Goal: Task Accomplishment & Management: Manage account settings

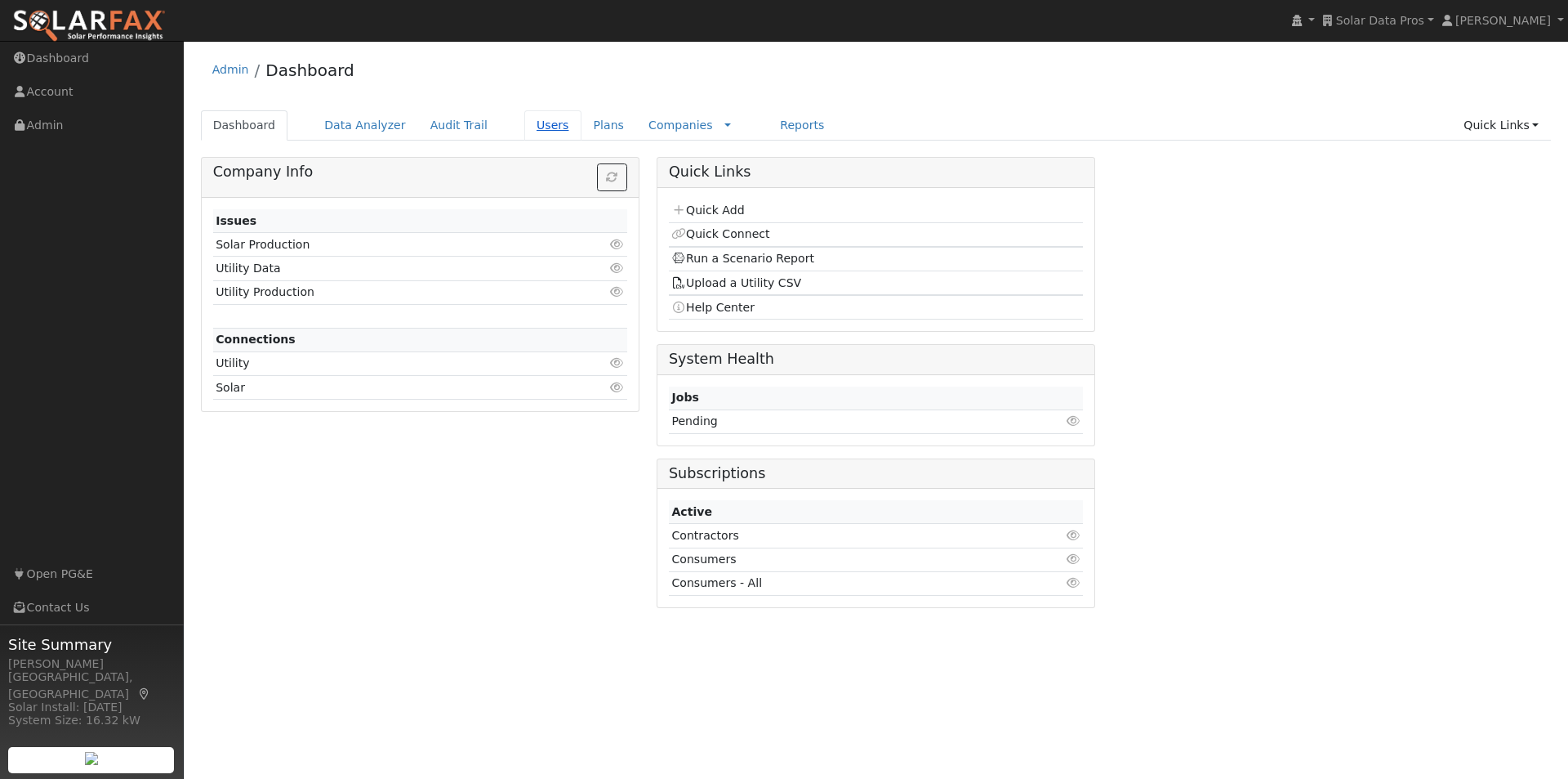
click at [525, 125] on link "Users" at bounding box center [553, 125] width 57 height 30
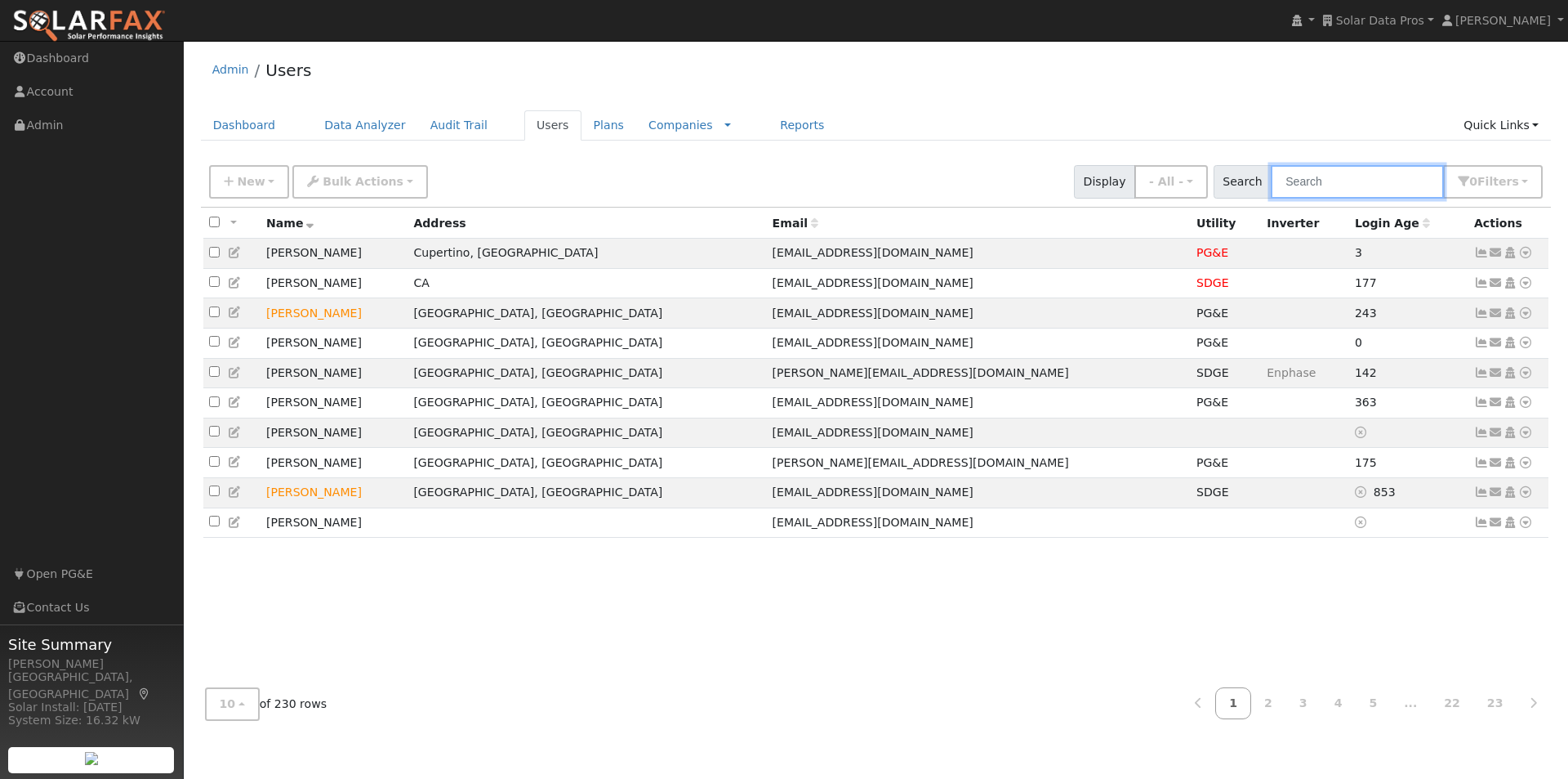
click at [1341, 175] on input "text" at bounding box center [1357, 182] width 174 height 33
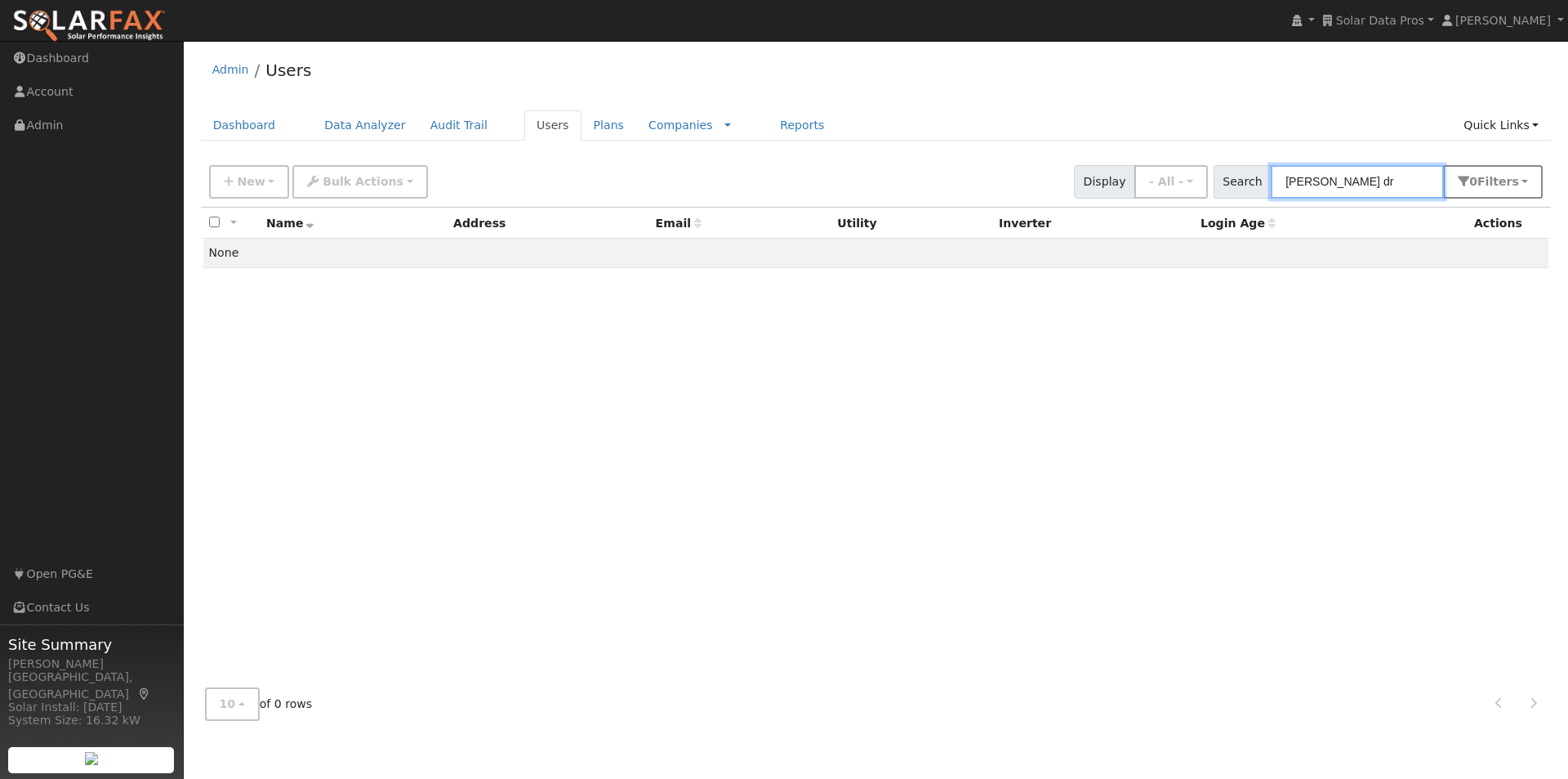
type input "[PERSON_NAME] dr"
click at [1513, 178] on span "s" at bounding box center [1515, 181] width 7 height 13
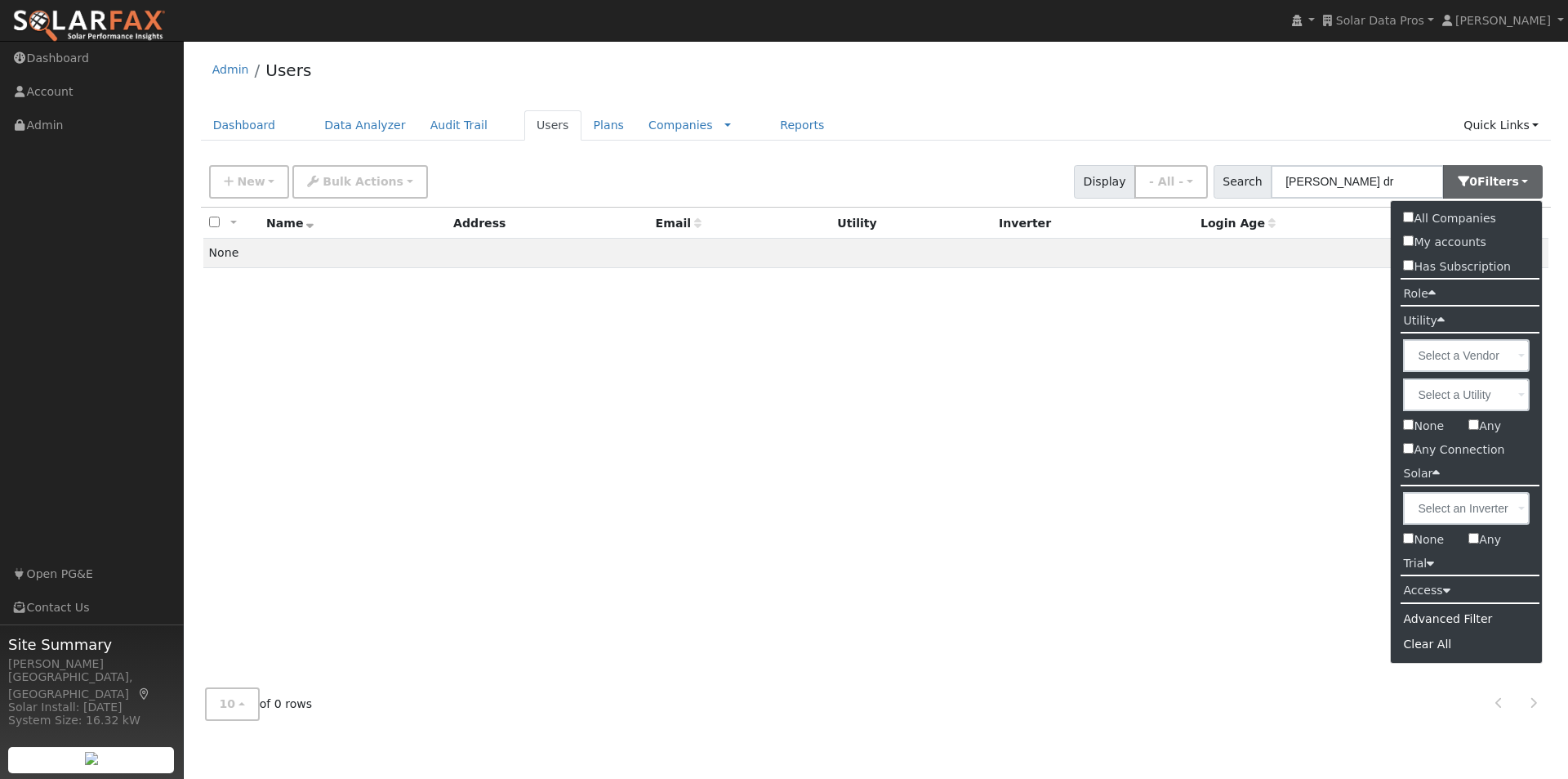
click at [1409, 218] on input "All Companies" at bounding box center [1408, 217] width 11 height 11
checkbox input "true"
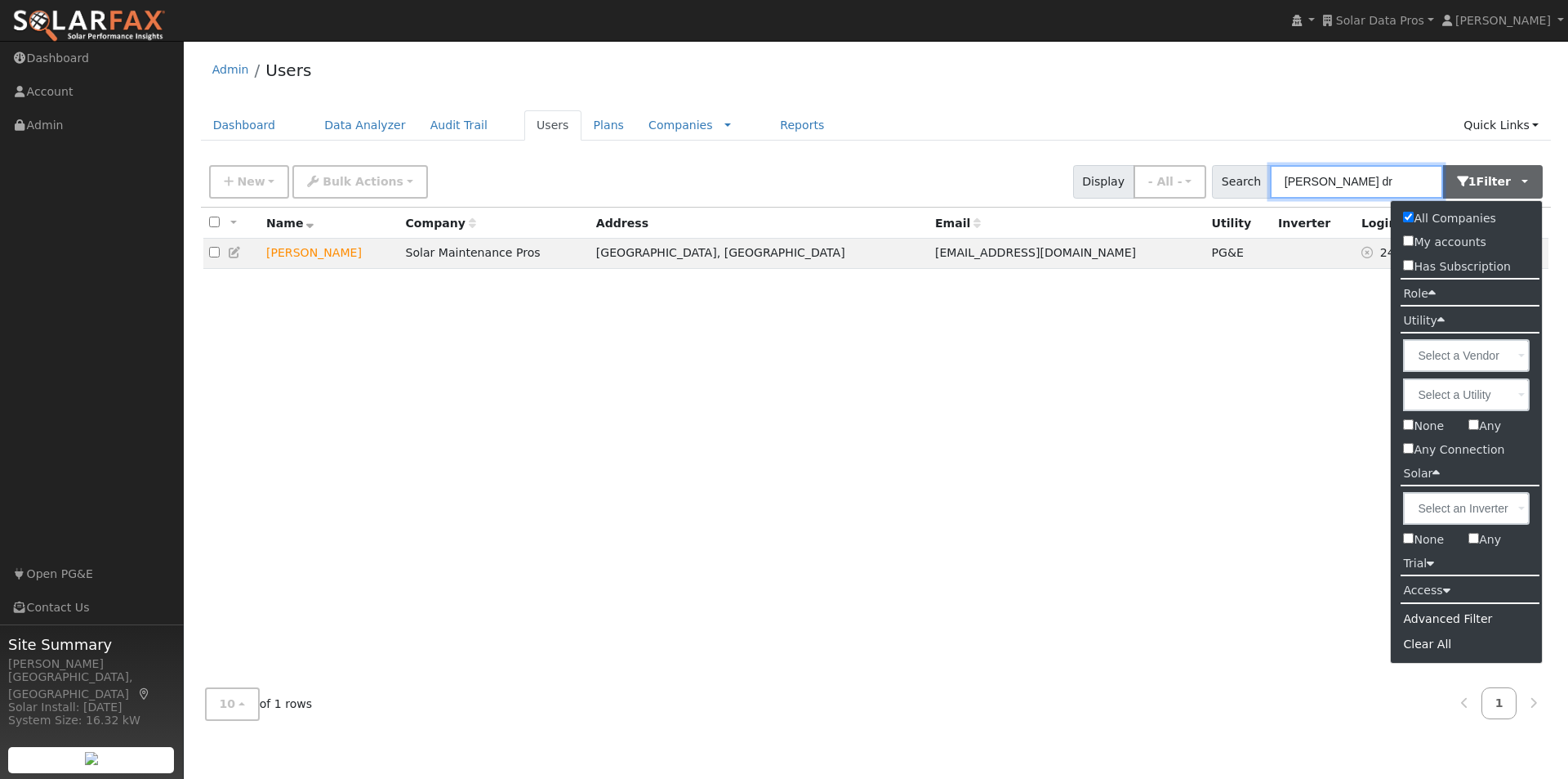
drag, startPoint x: 1339, startPoint y: 181, endPoint x: 1252, endPoint y: 181, distance: 87.0
click at [1252, 181] on div "Search [PERSON_NAME] dr 1 Filter All Companies My accounts Has Subscription Rol…" at bounding box center [1377, 182] width 330 height 33
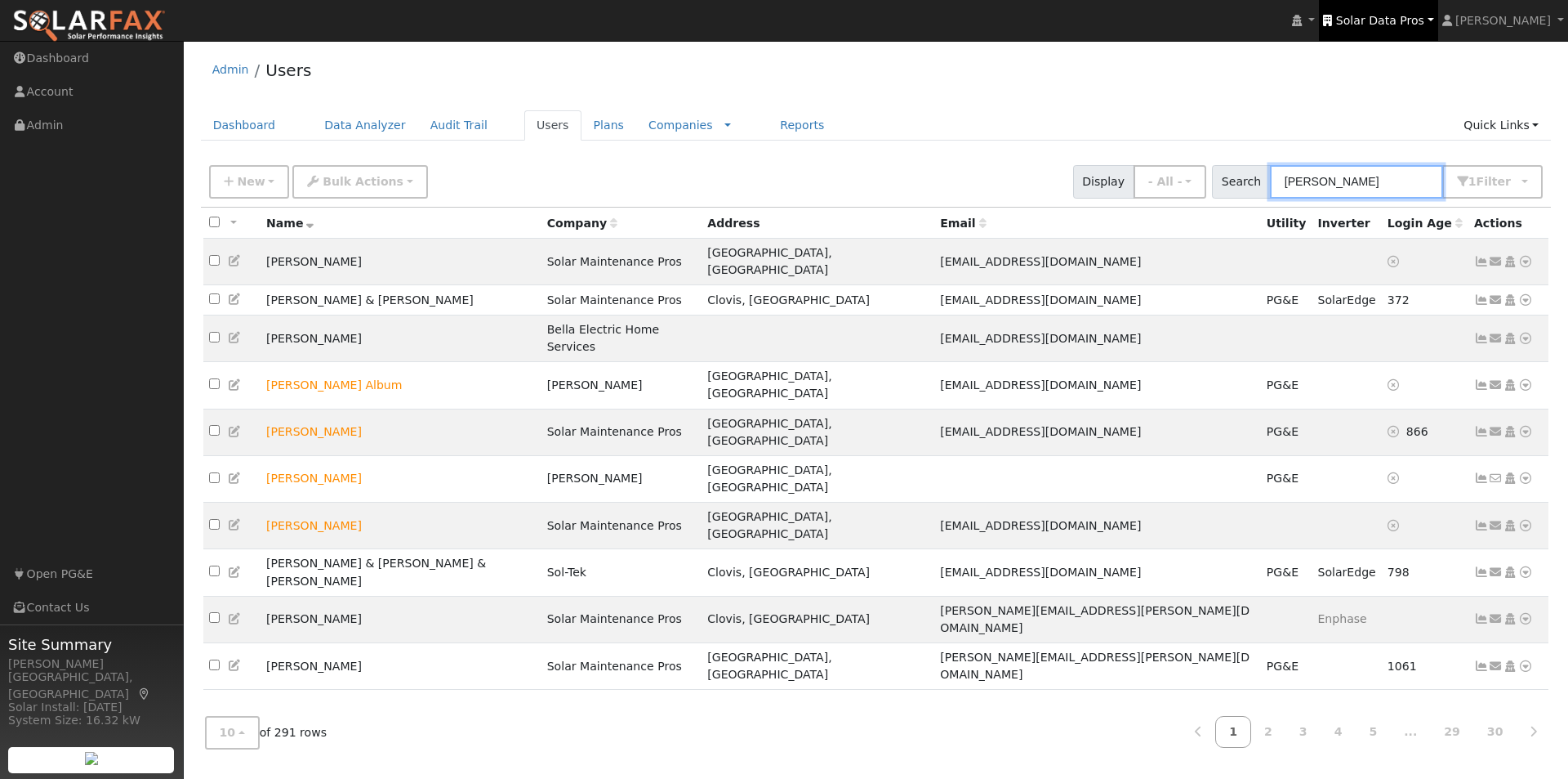
type input "[PERSON_NAME]"
click at [1379, 15] on span "Solar Data Pros" at bounding box center [1381, 20] width 88 height 13
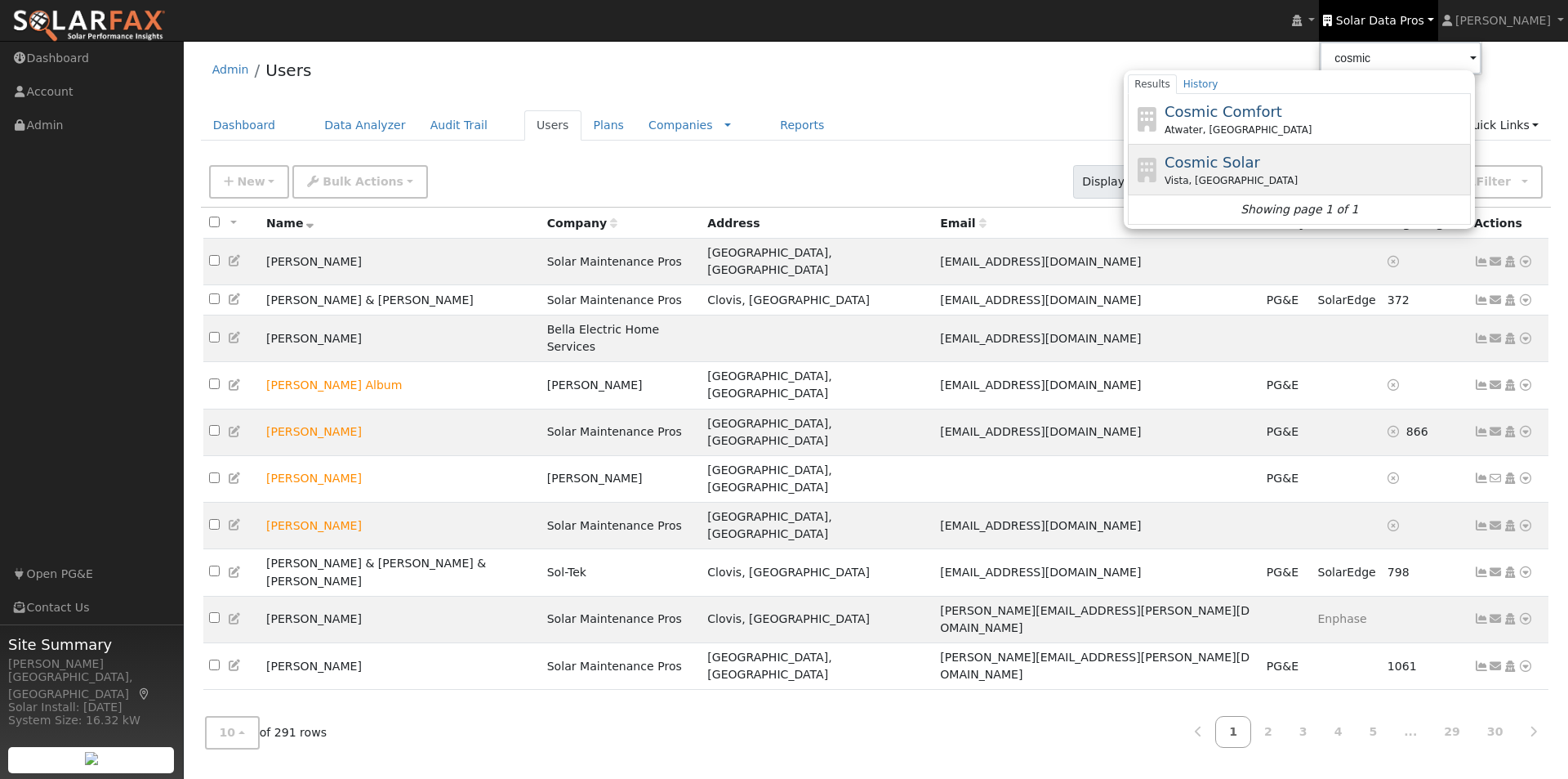
click at [1219, 157] on span "Cosmic Solar" at bounding box center [1212, 162] width 95 height 17
type input "Cosmic Solar"
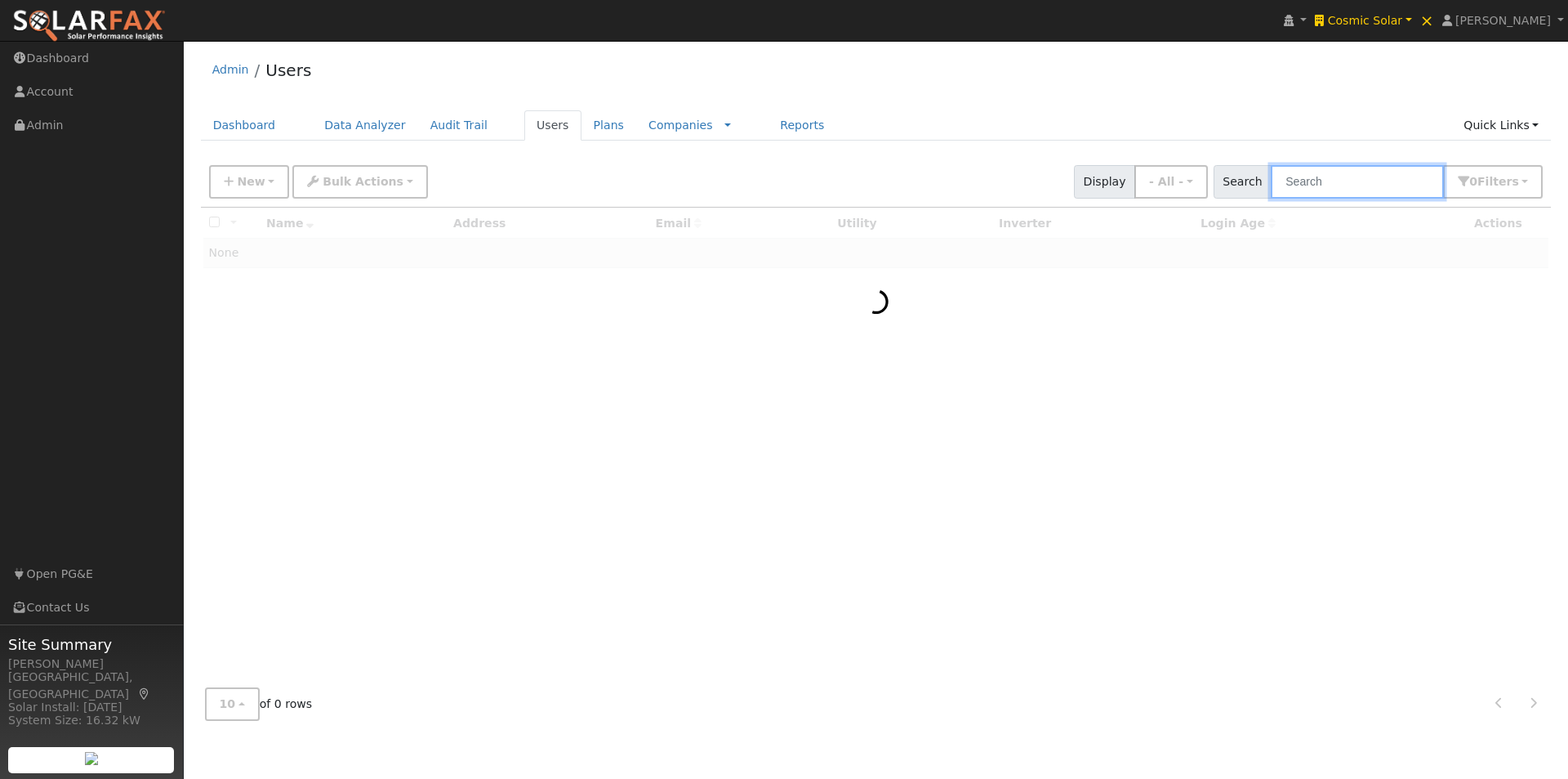
click at [1356, 191] on input "text" at bounding box center [1357, 182] width 174 height 33
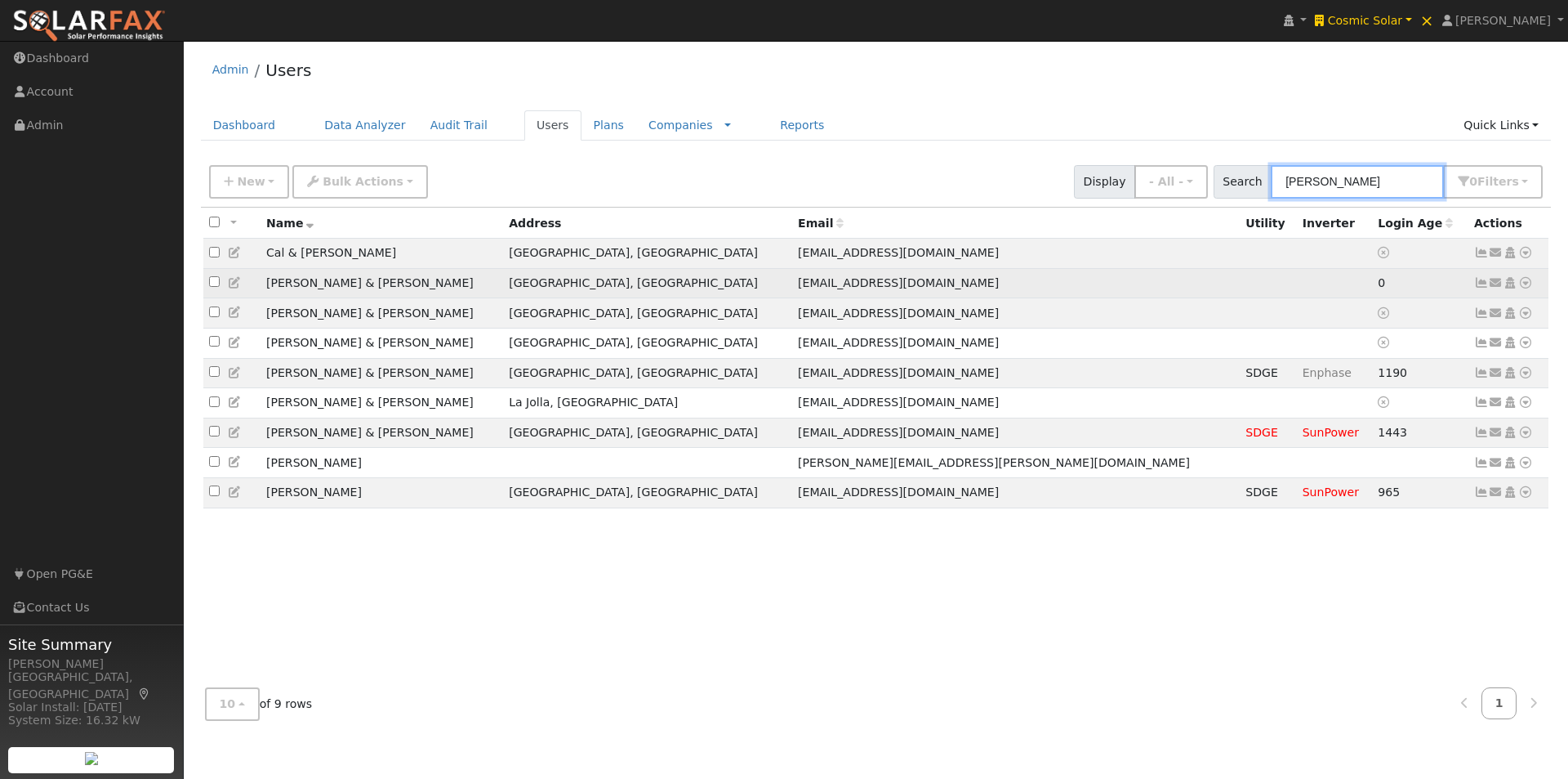
type input "kim"
click at [326, 286] on td "Jeff & Drusch Bezdeka" at bounding box center [381, 283] width 242 height 30
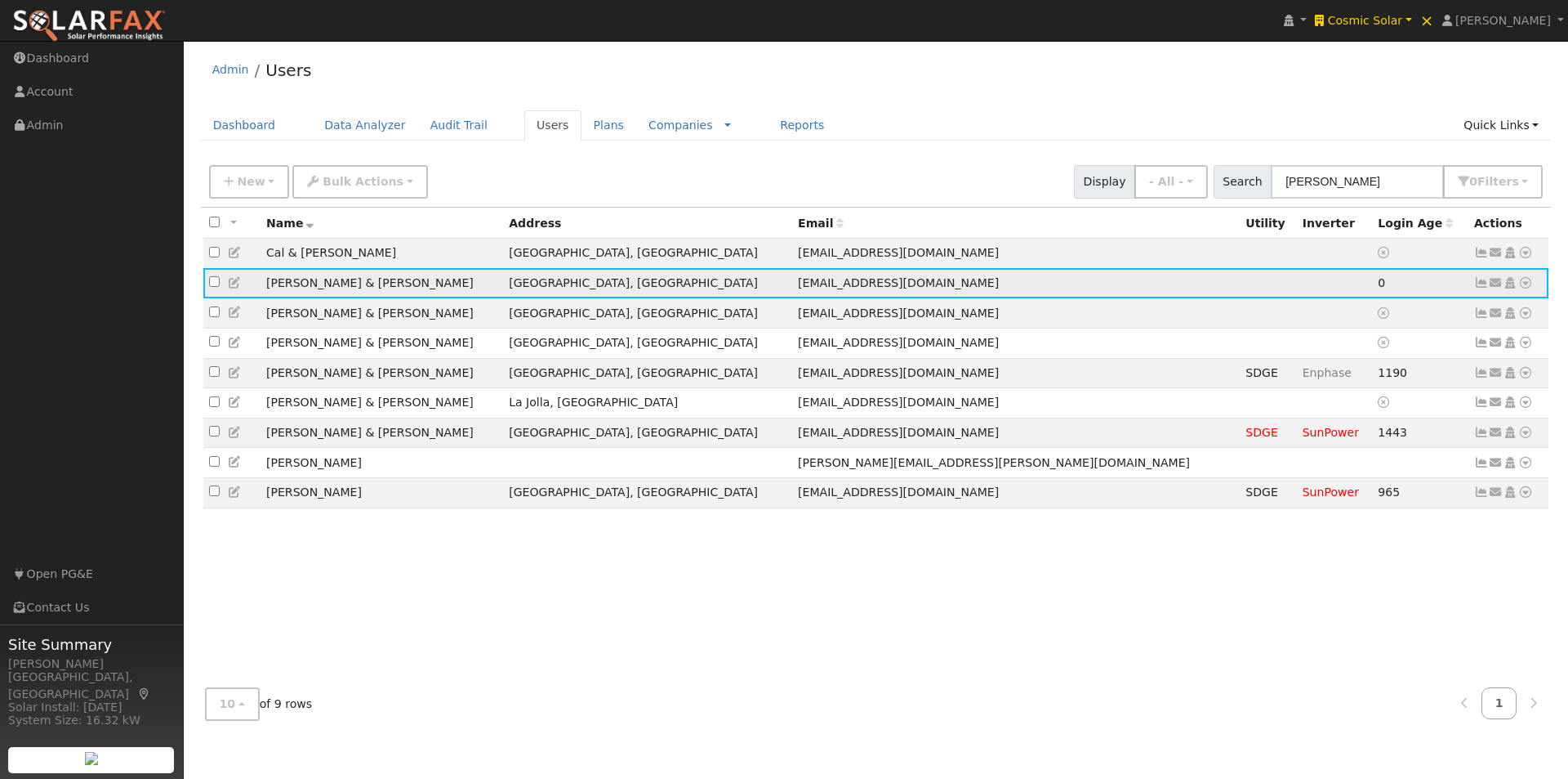
click at [234, 282] on icon at bounding box center [234, 283] width 15 height 12
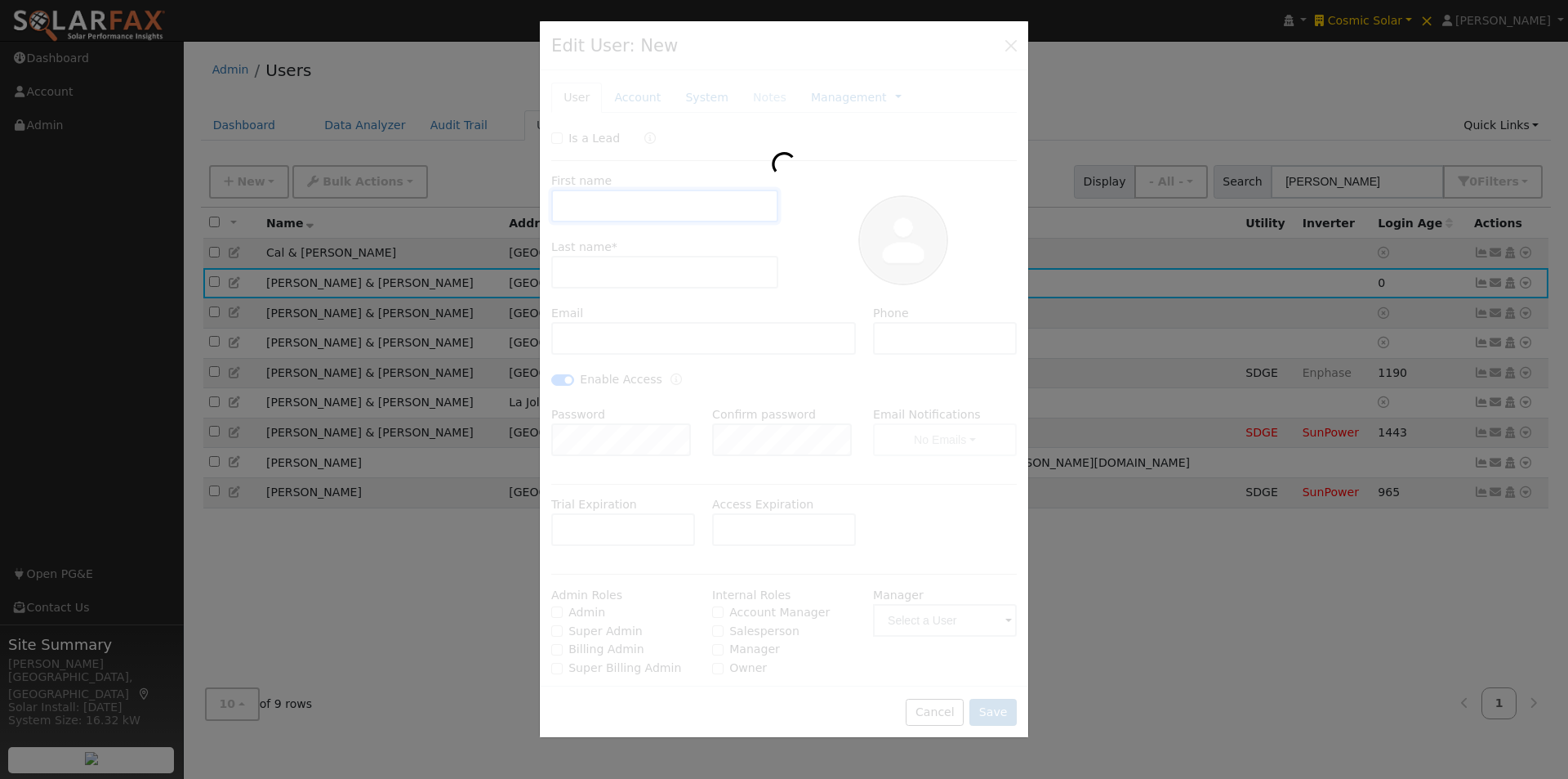
type input "Jeff & Drusch"
type input "Bezdeka"
type input "kimdrusch@gmail.com"
type input "760.580.9195Kim"
checkbox input "true"
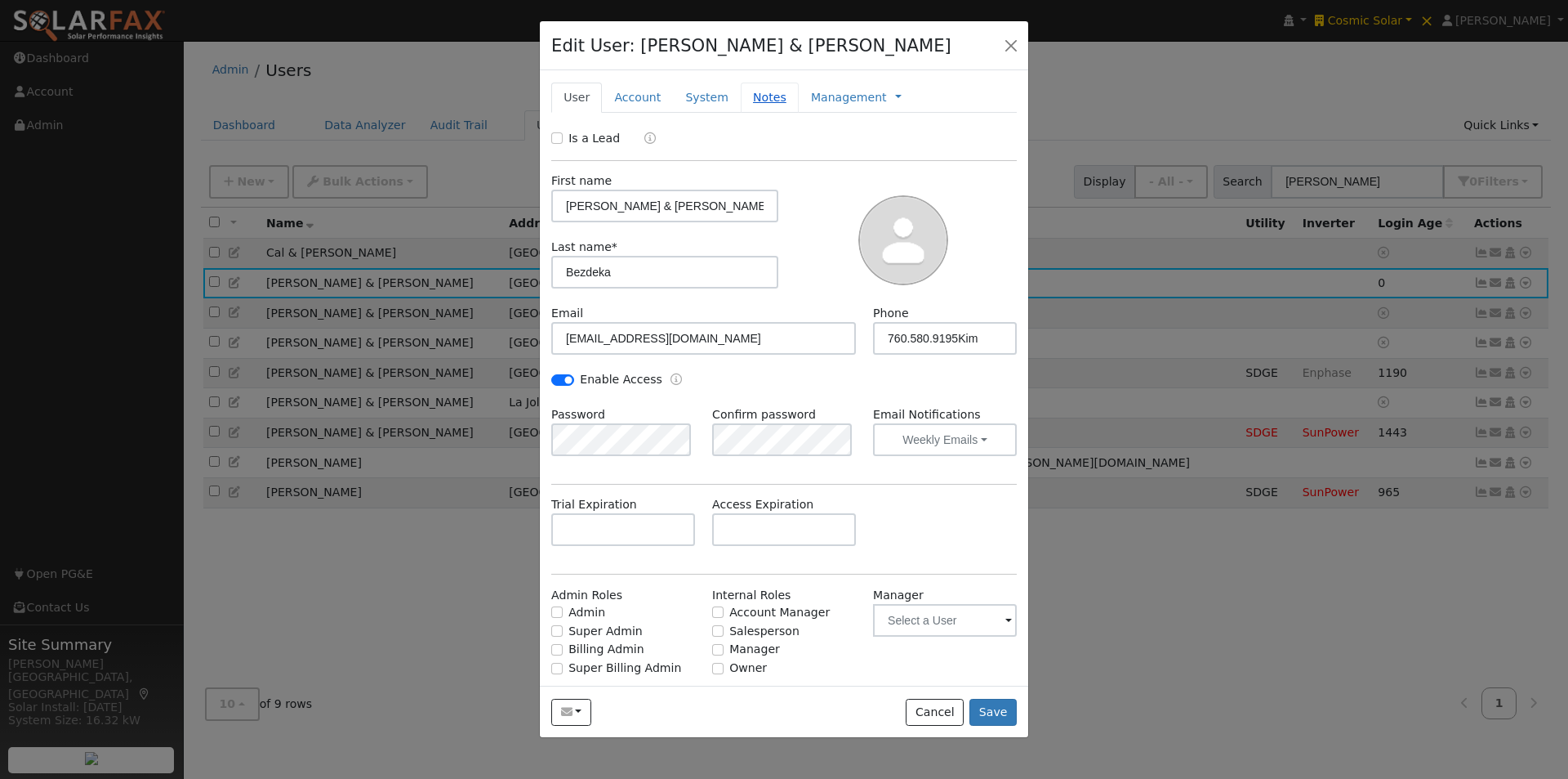
click at [756, 99] on link "Notes" at bounding box center [769, 97] width 58 height 30
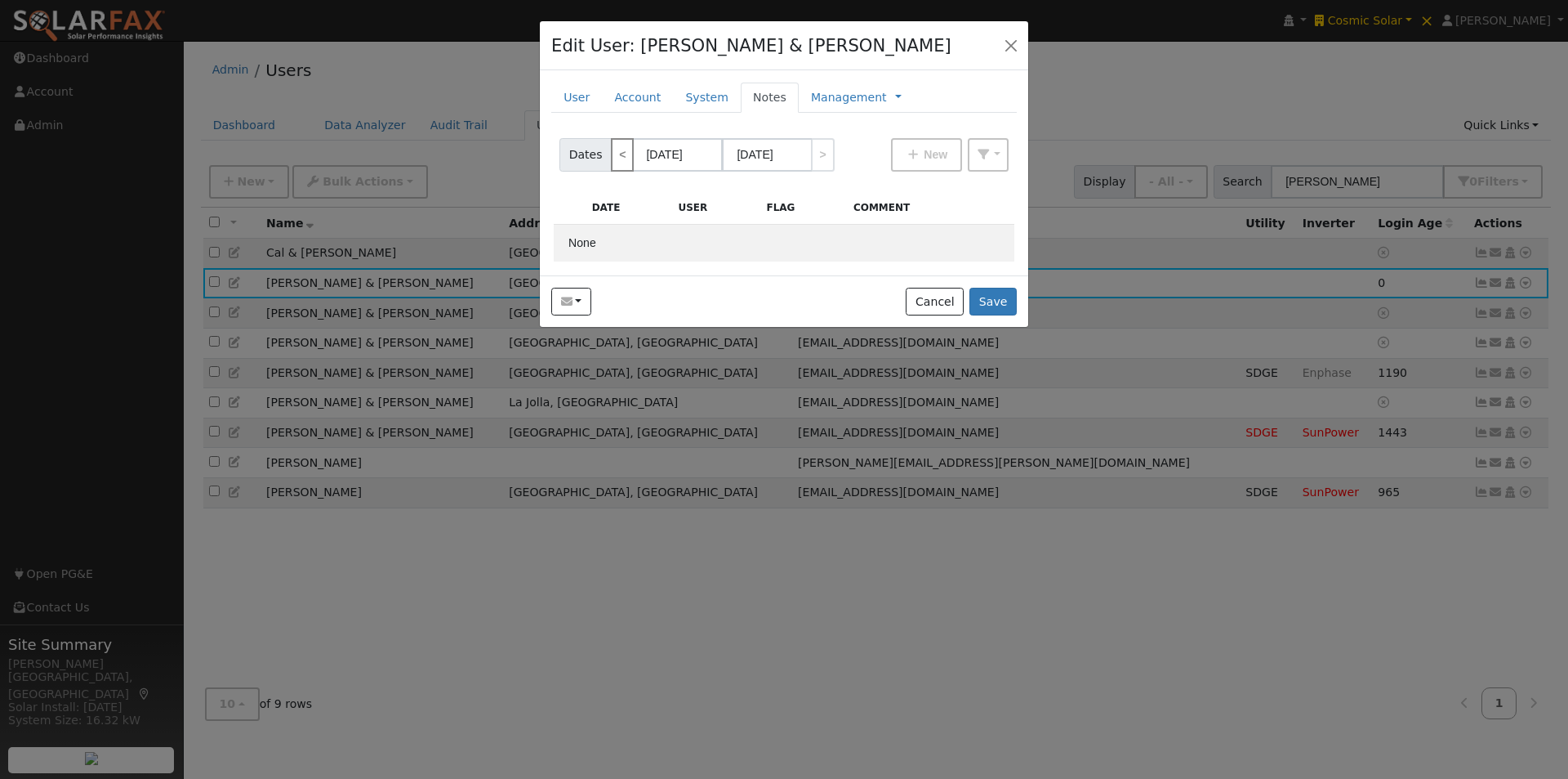
click at [620, 152] on link "<" at bounding box center [622, 155] width 23 height 33
type input "07/01/2025"
type input "07/31/2025"
click at [621, 152] on div "Note Flag: Dates < 07/01/2025 07/31/2025 > New My notes Search Date User Flag C…" at bounding box center [784, 196] width 466 height 134
click at [956, 299] on button "Cancel" at bounding box center [935, 301] width 58 height 27
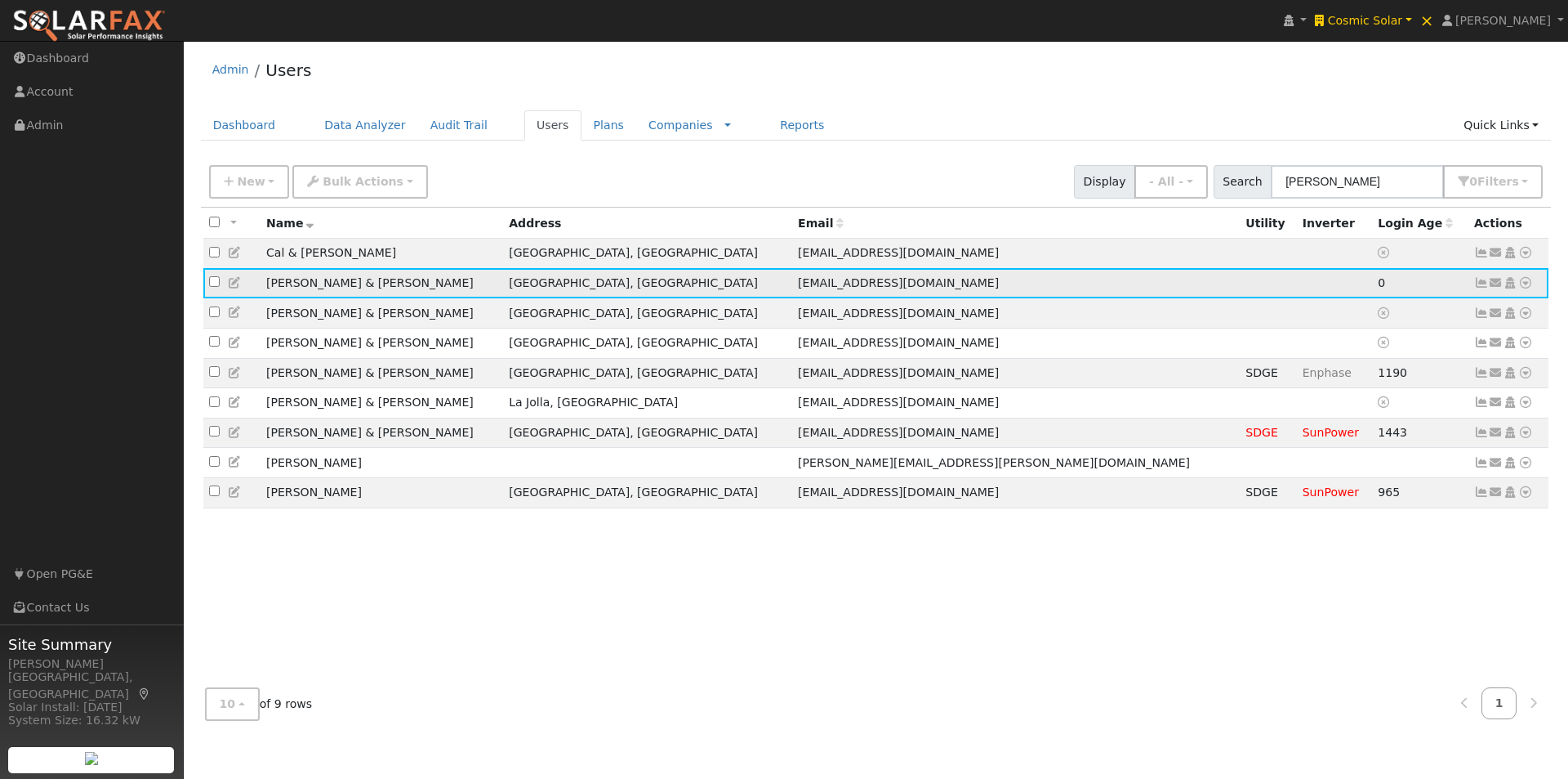
click at [234, 284] on icon at bounding box center [234, 283] width 15 height 12
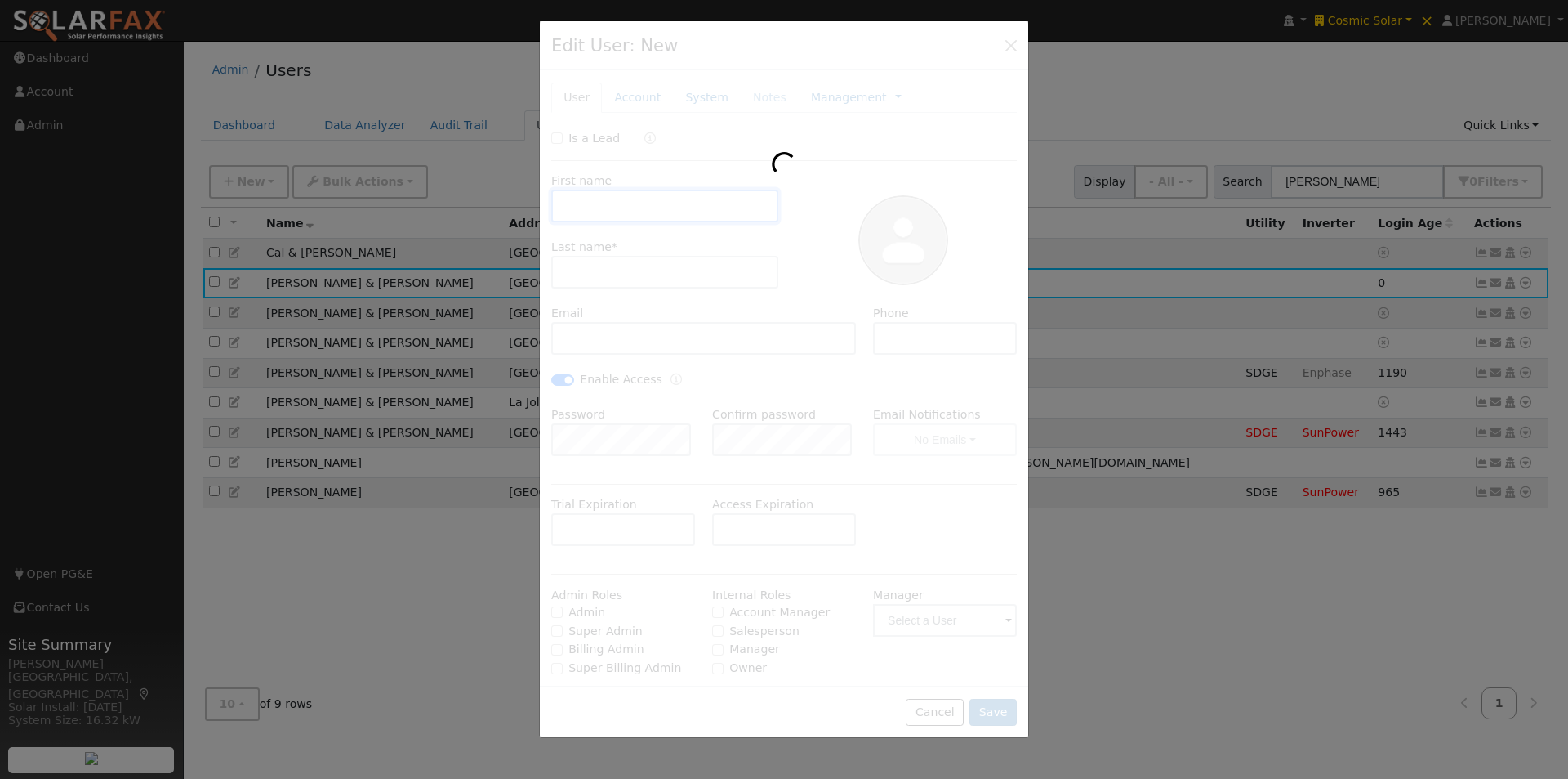
type input "Jeff & Drusch"
type input "Bezdeka"
type input "kimdrusch@gmail.com"
type input "760.580.9195Kim"
checkbox input "true"
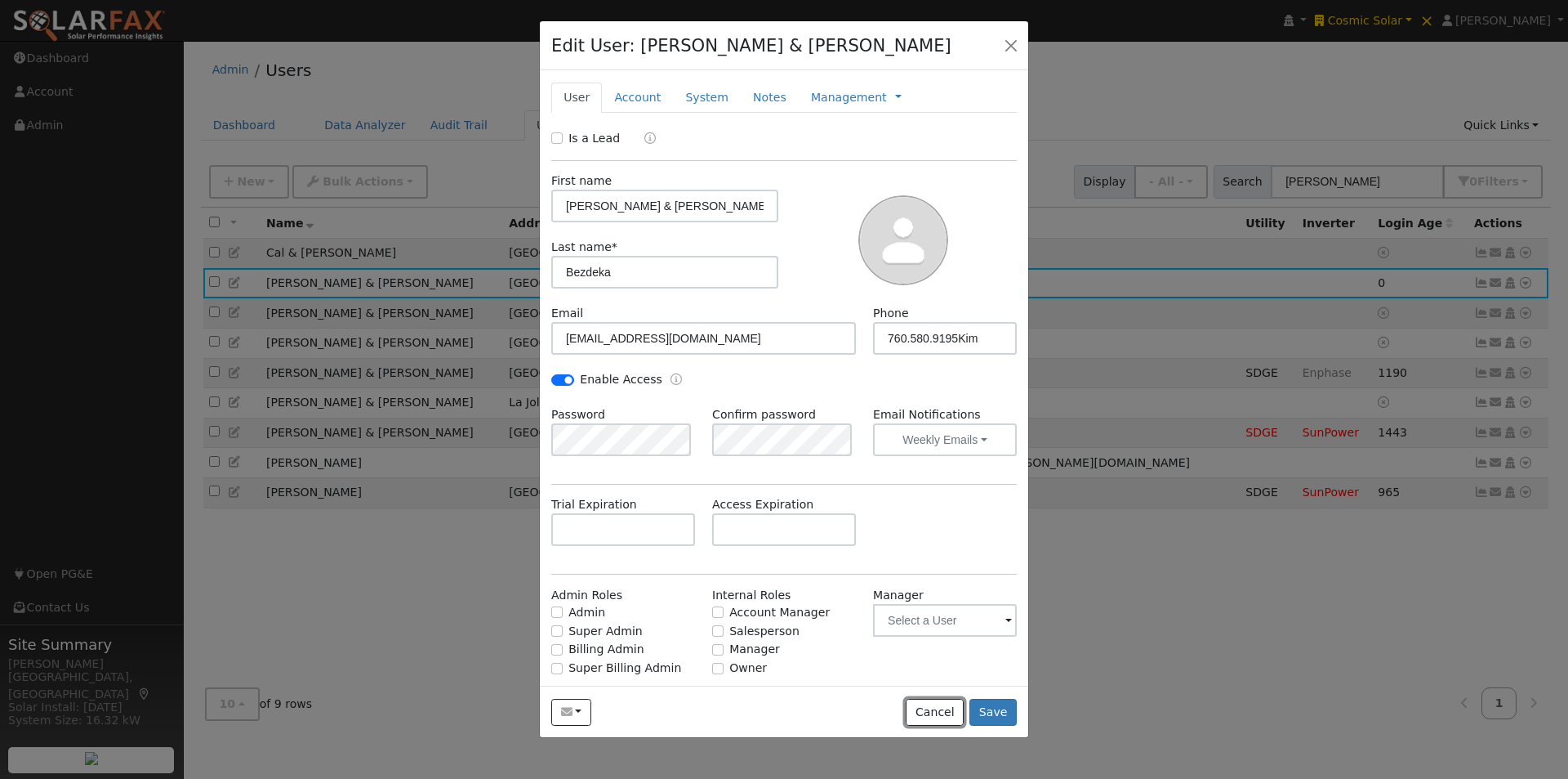
drag, startPoint x: 942, startPoint y: 713, endPoint x: 975, endPoint y: 590, distance: 127.3
click at [941, 709] on button "Cancel" at bounding box center [935, 712] width 58 height 27
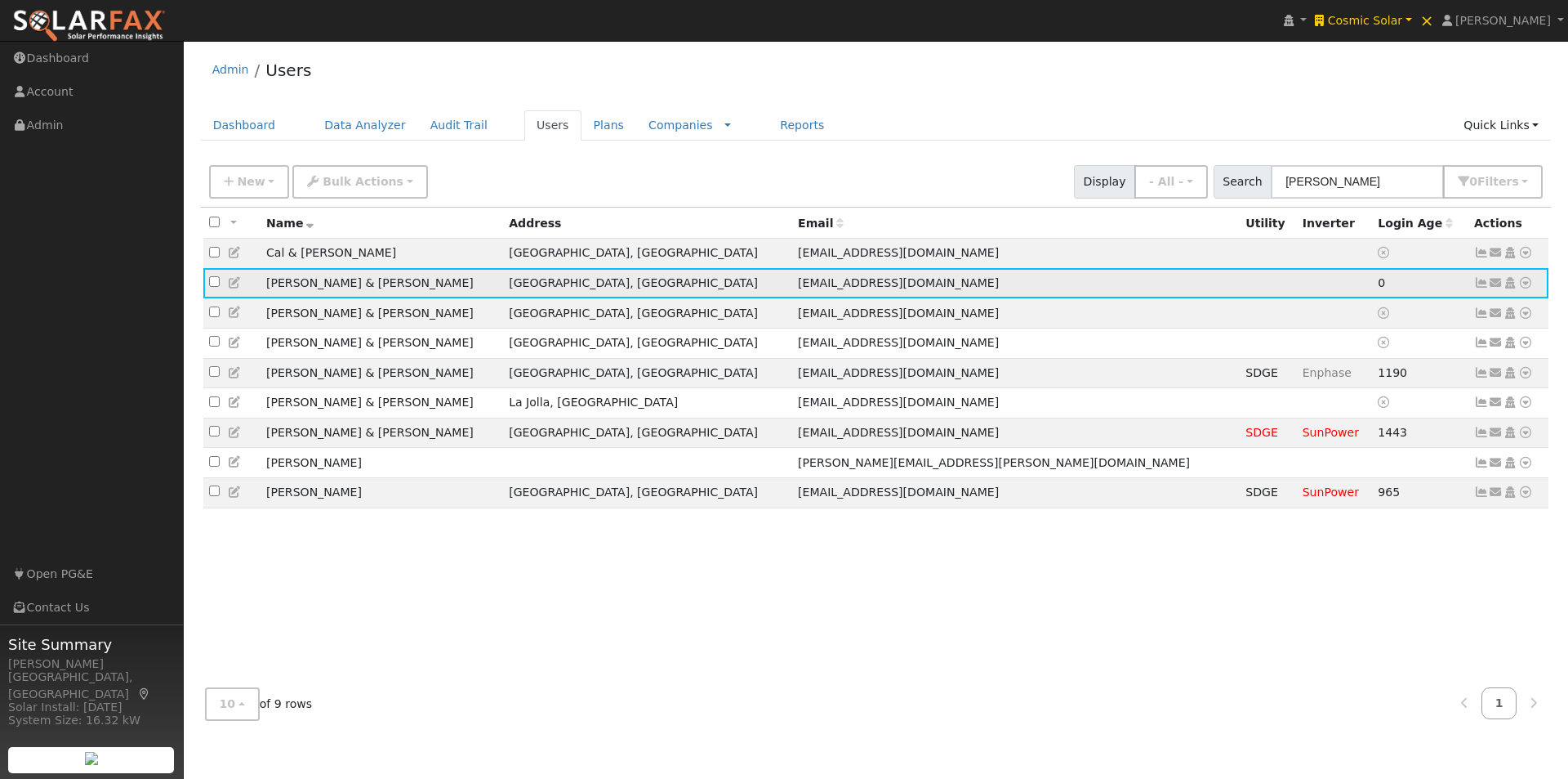
click at [1497, 286] on icon at bounding box center [1495, 283] width 15 height 12
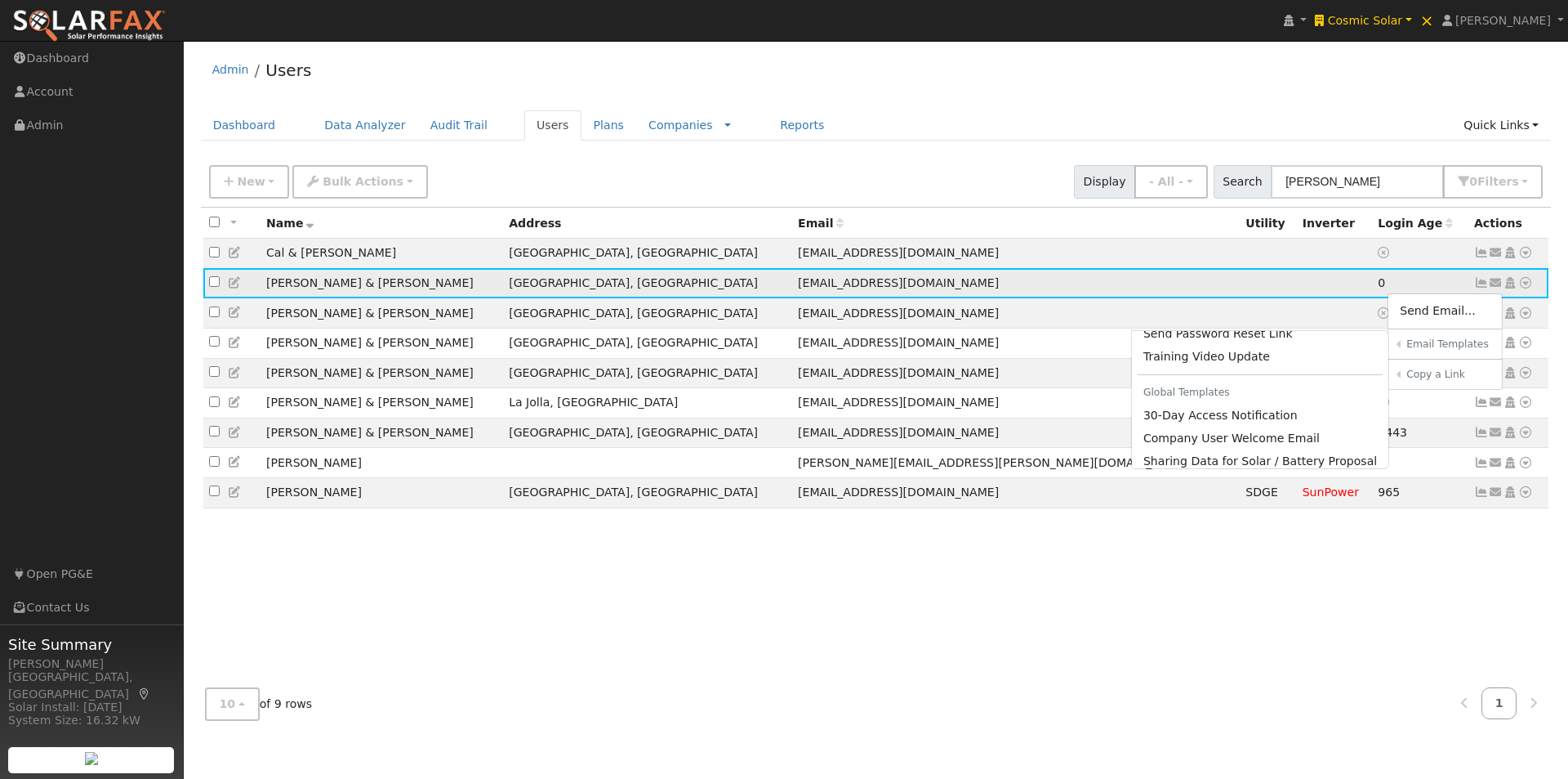
scroll to position [279, 0]
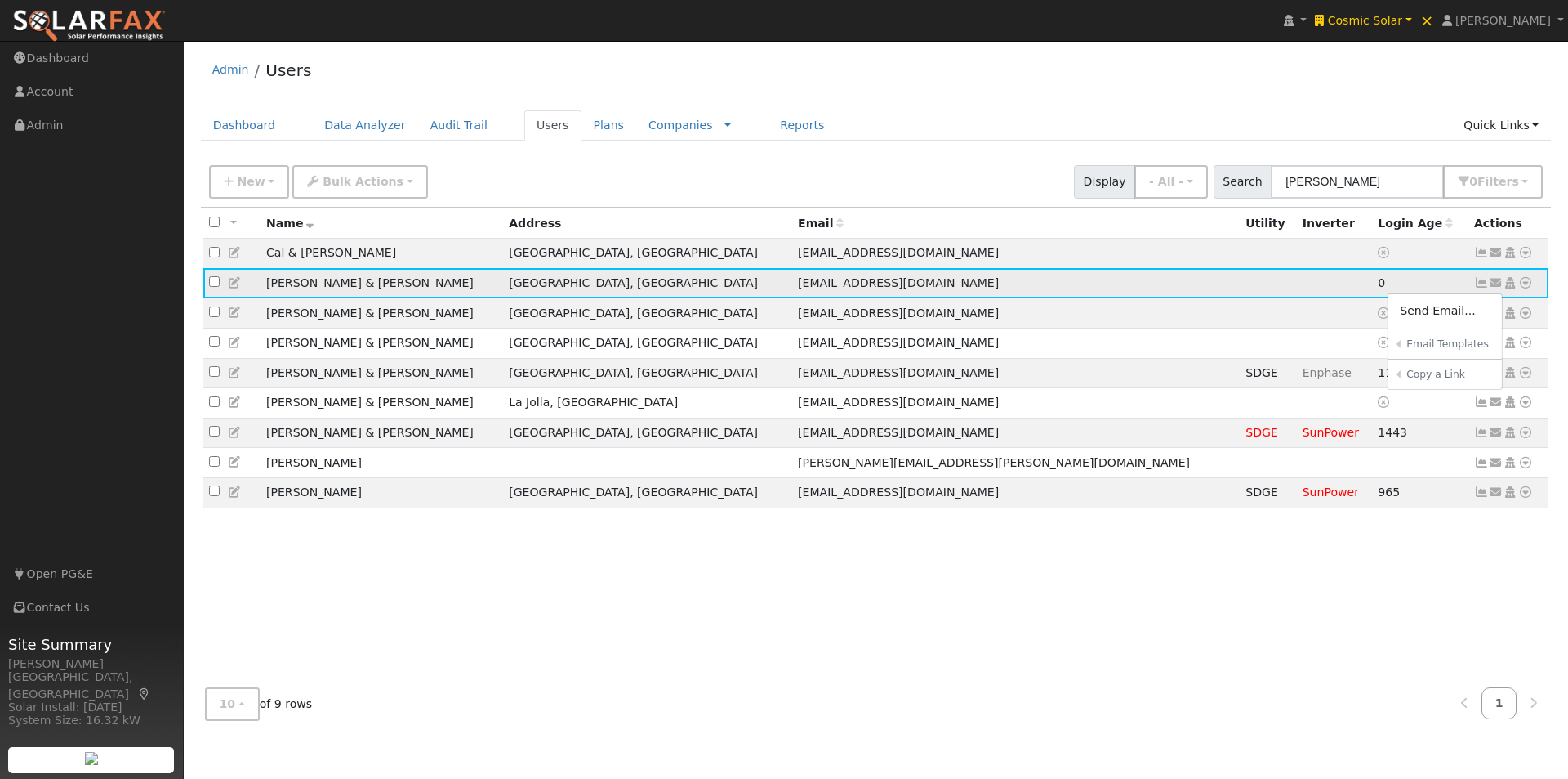
click at [214, 286] on input "checkbox" at bounding box center [214, 282] width 11 height 11
checkbox input "true"
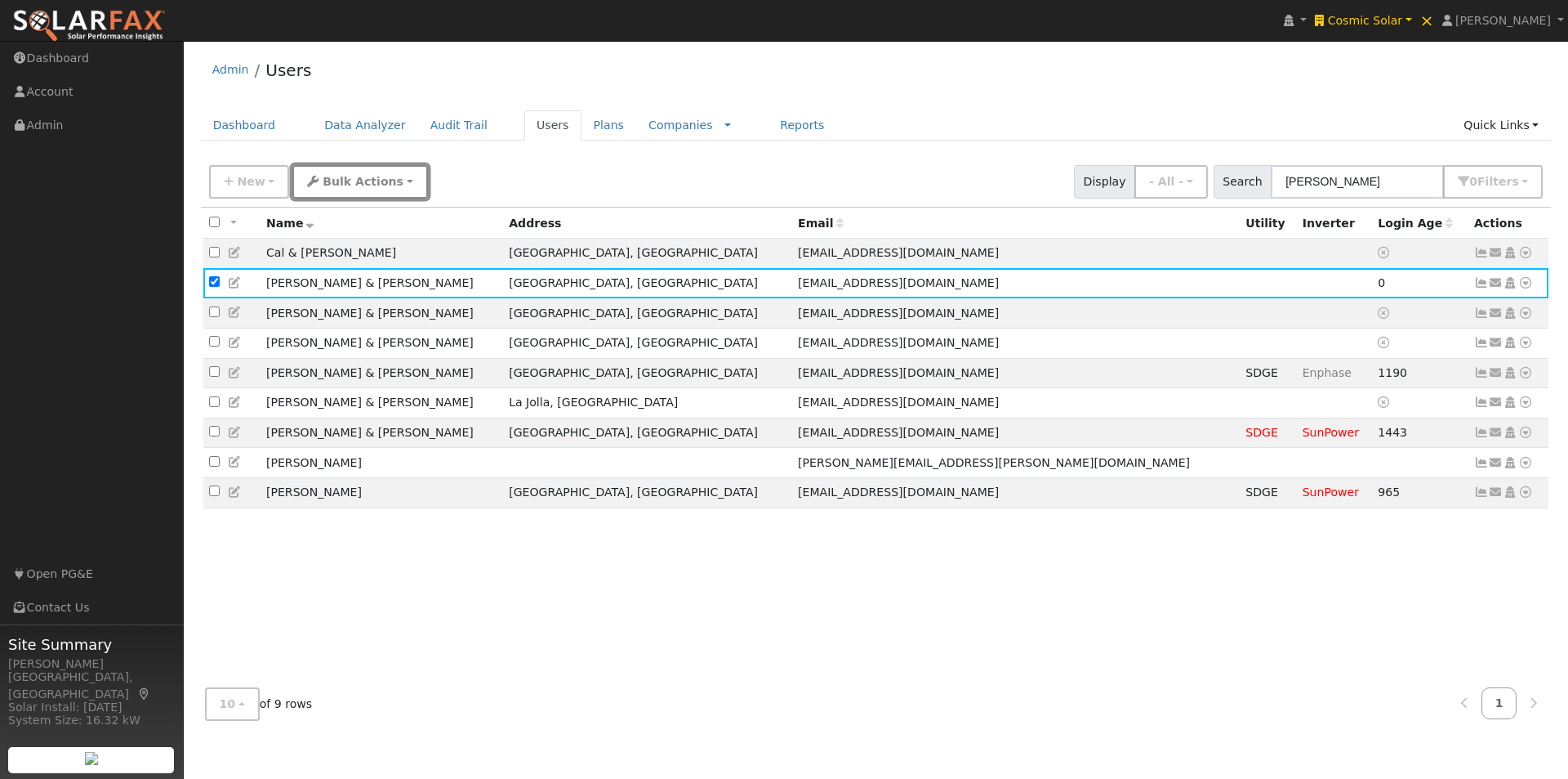
click at [356, 185] on span "Bulk Actions" at bounding box center [363, 181] width 80 height 13
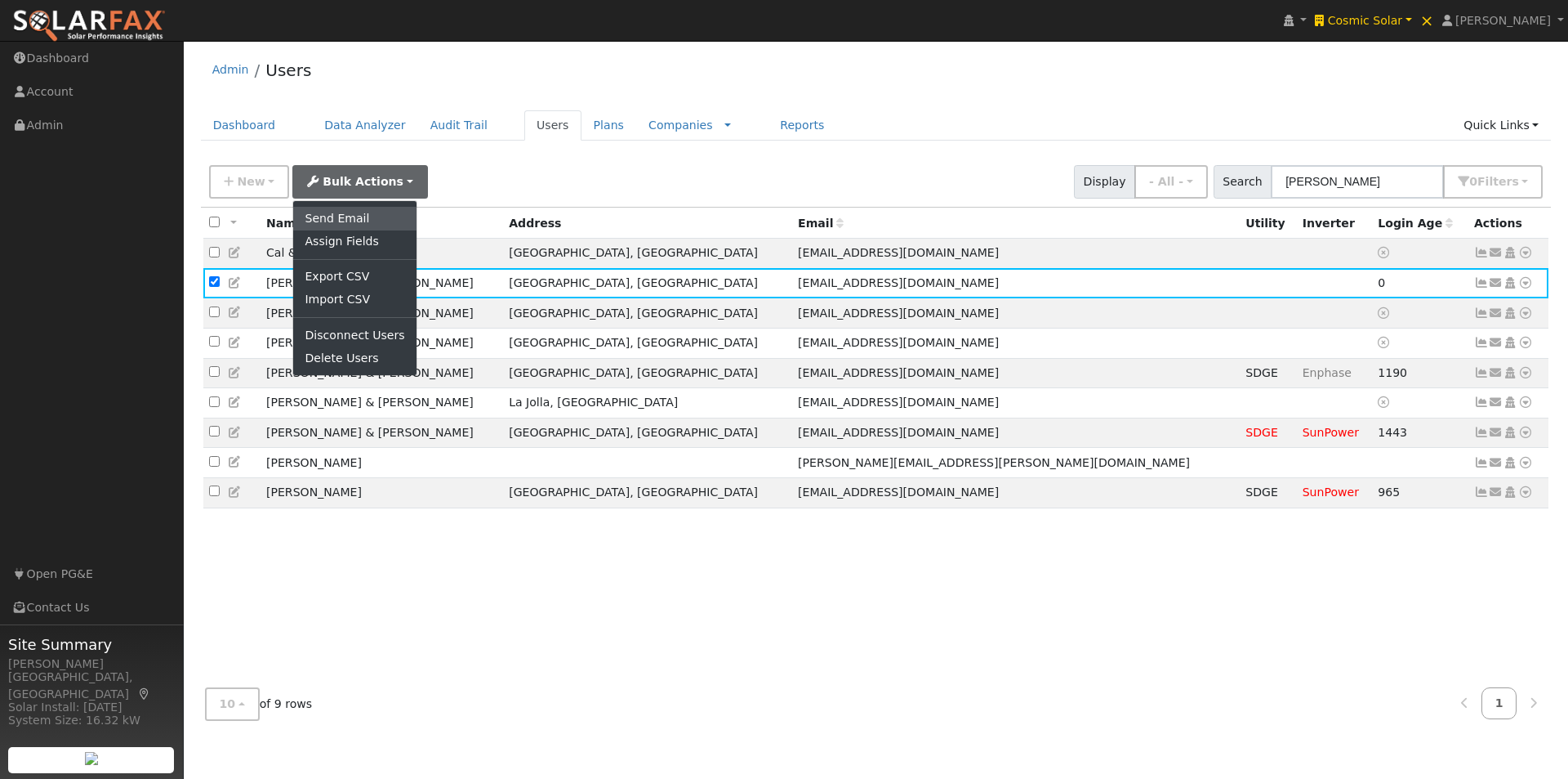
click at [340, 217] on link "Send Email" at bounding box center [354, 218] width 123 height 23
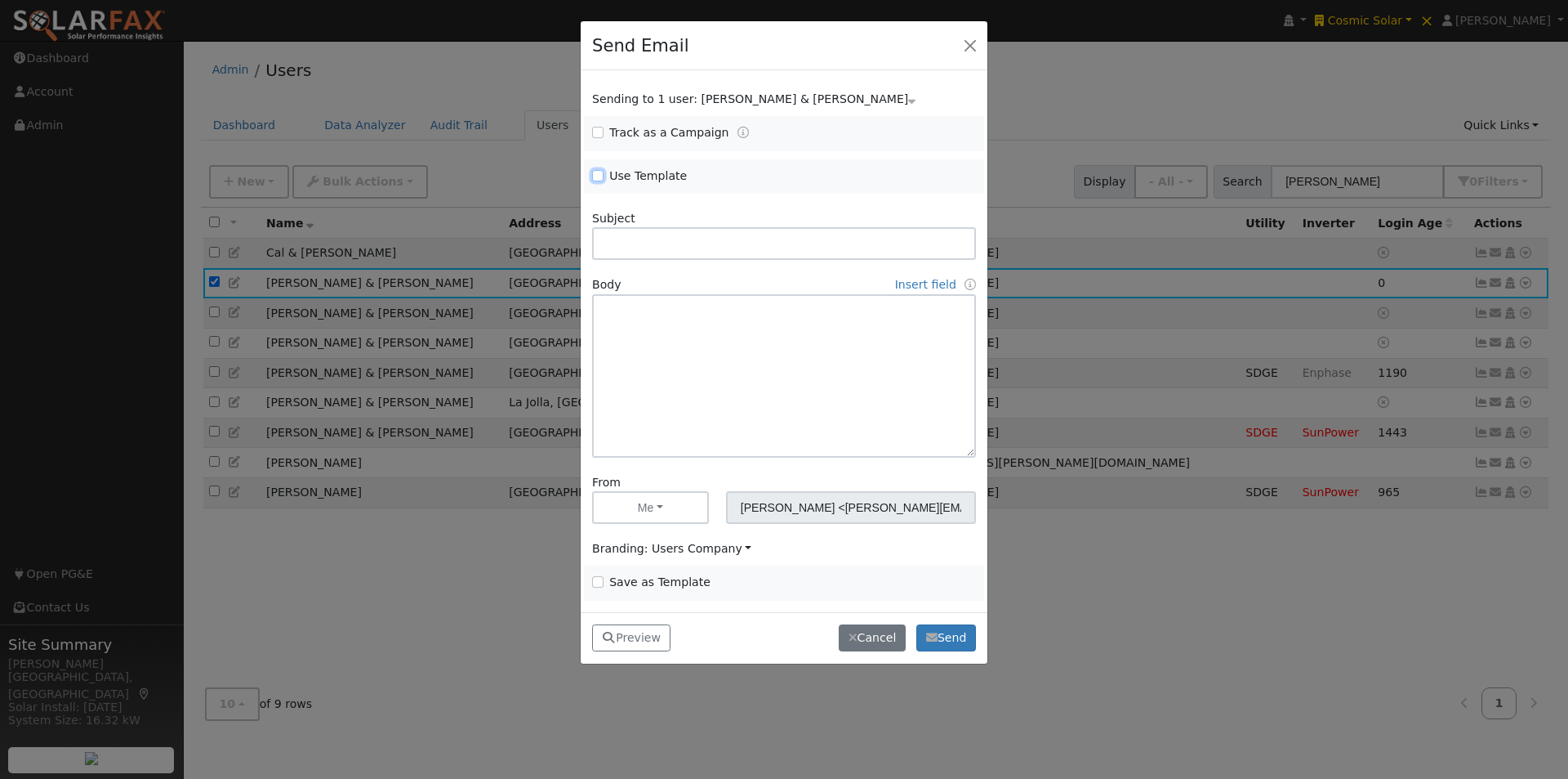
click at [595, 174] on input "Use Template" at bounding box center [598, 176] width 12 height 12
checkbox input "true"
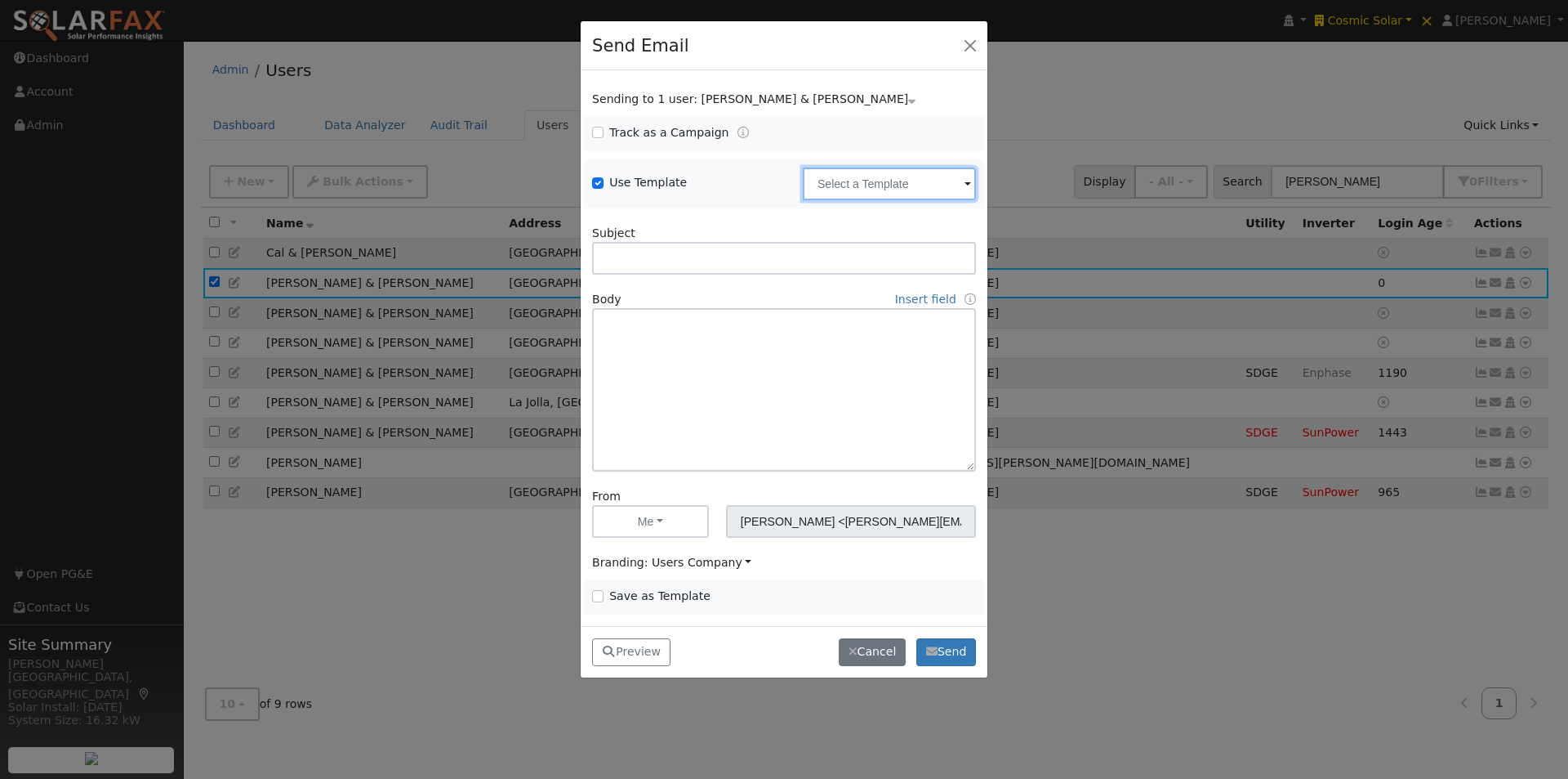
click at [926, 183] on input "text" at bounding box center [889, 183] width 174 height 32
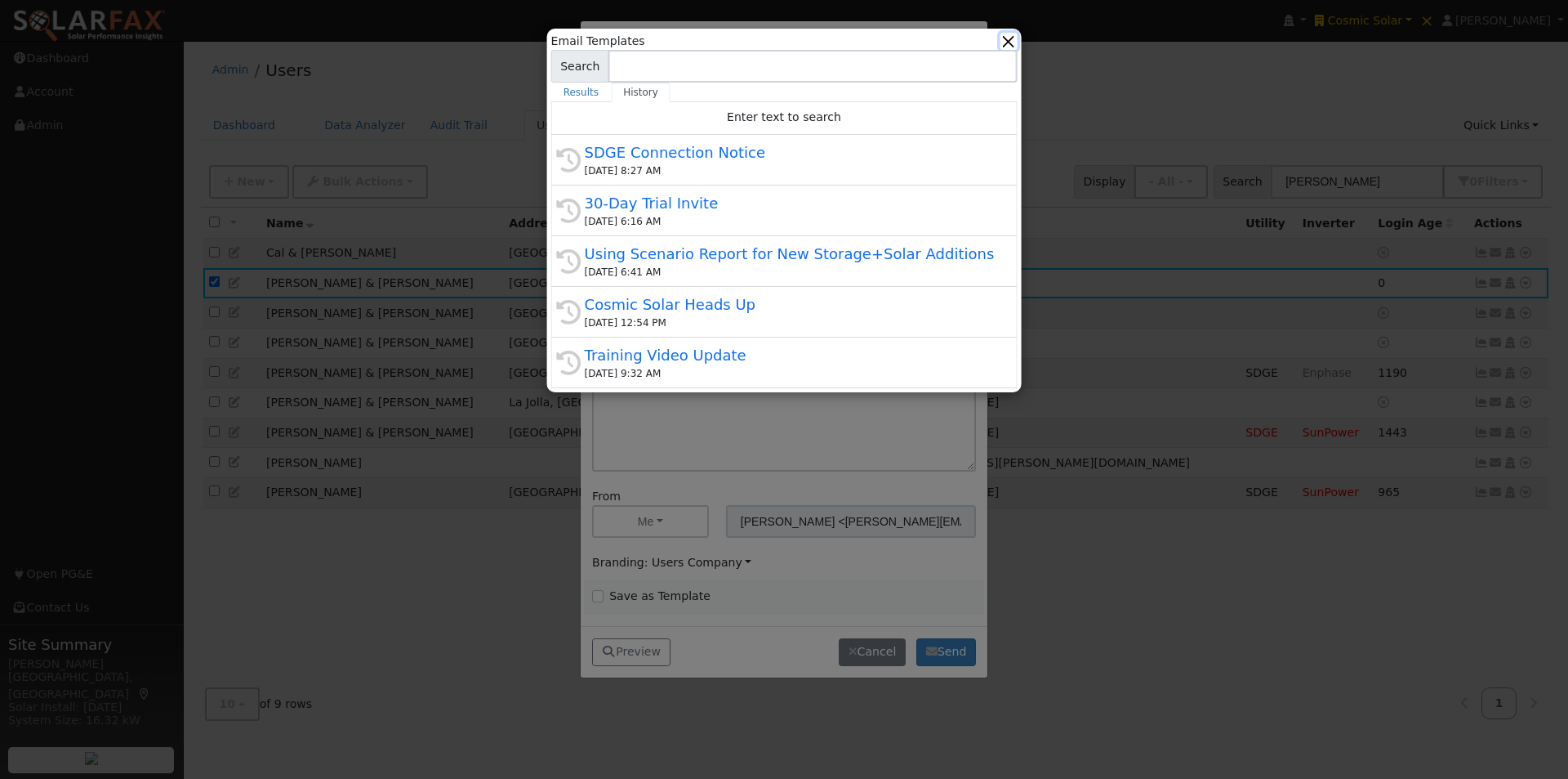
click at [999, 40] on button "button" at bounding box center [1007, 40] width 17 height 17
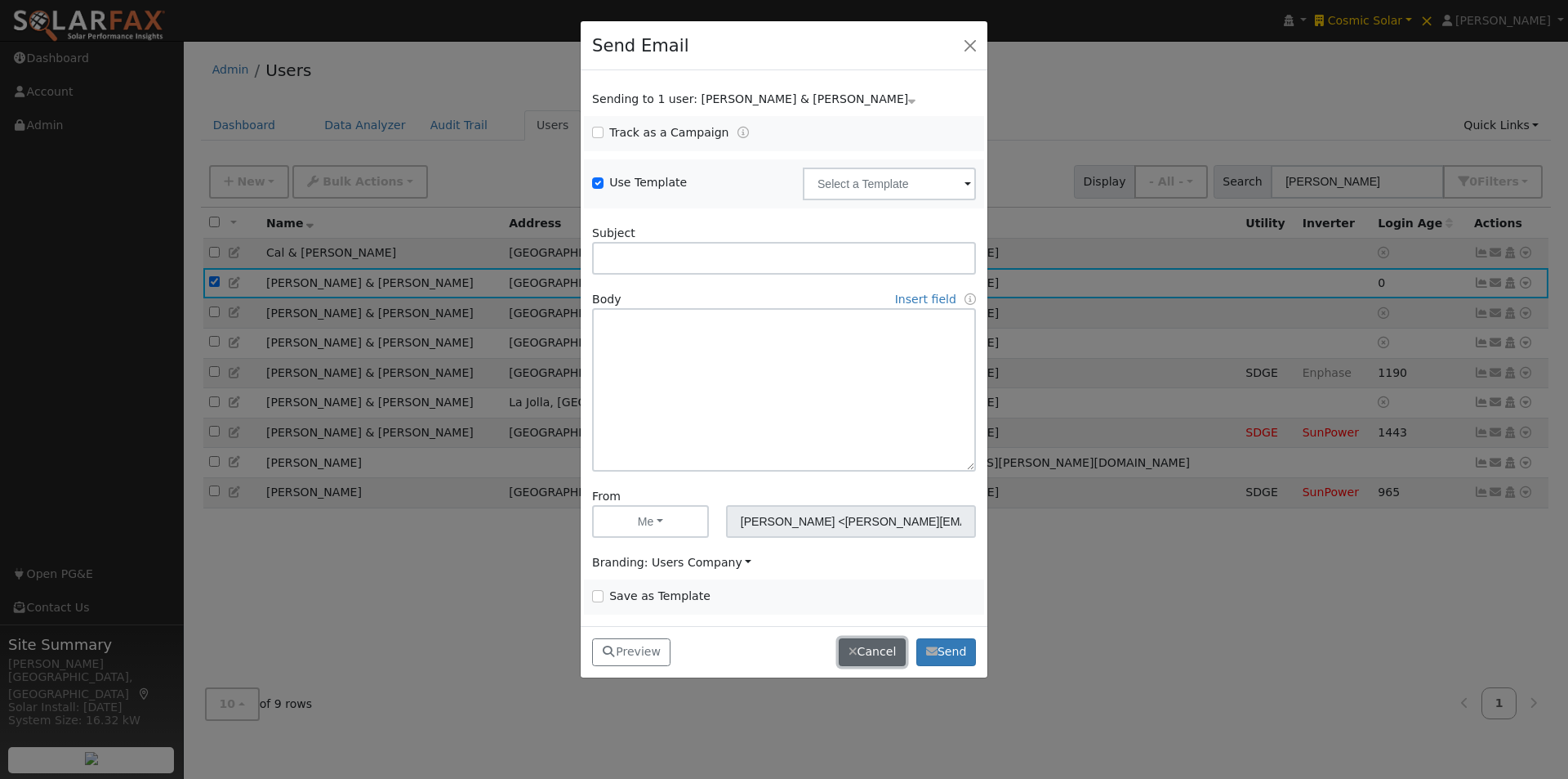
drag, startPoint x: 866, startPoint y: 654, endPoint x: 867, endPoint y: 643, distance: 11.0
click at [867, 649] on button "Cancel" at bounding box center [872, 651] width 67 height 27
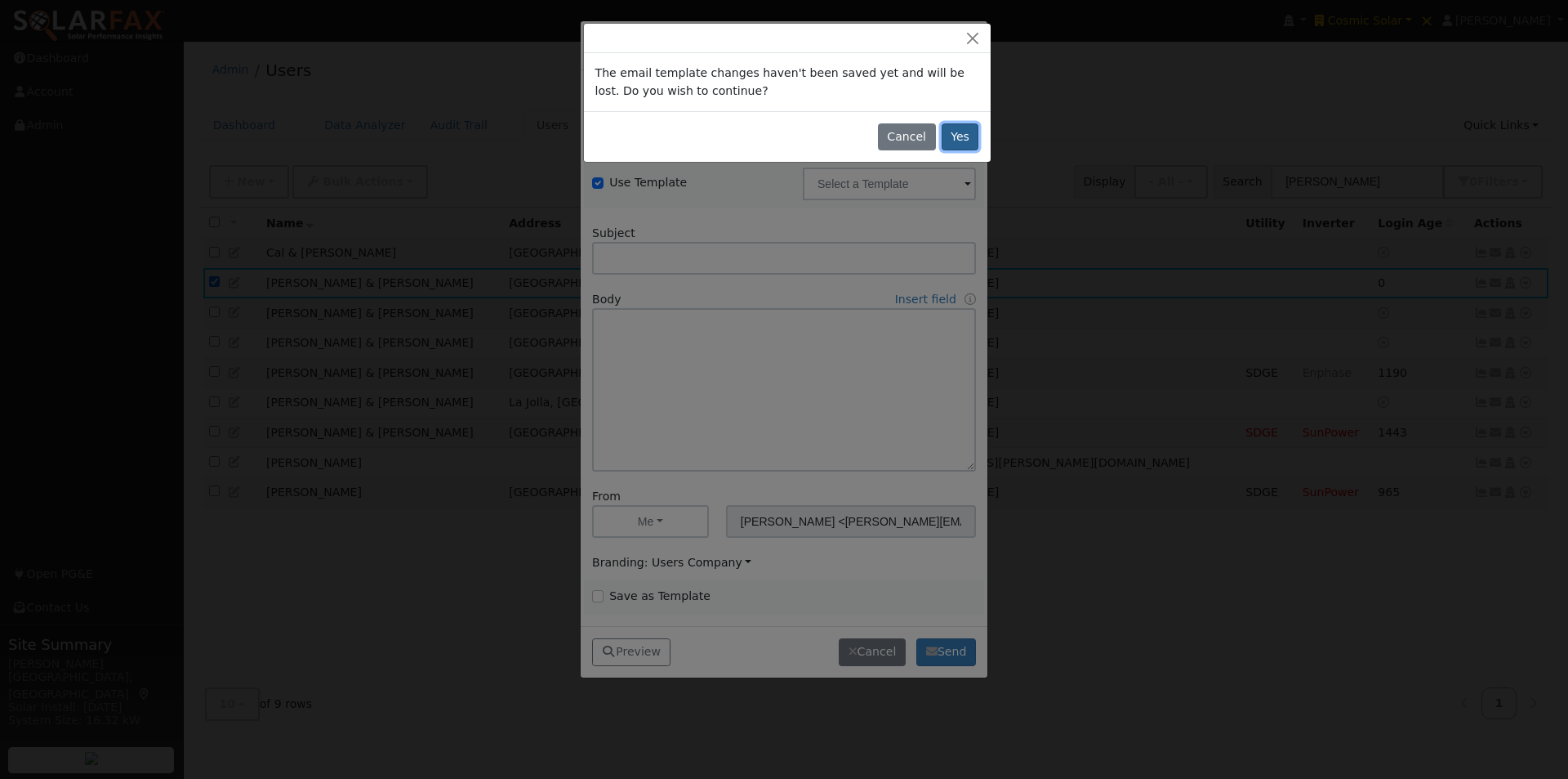
click at [949, 134] on button "Yes" at bounding box center [960, 137] width 37 height 27
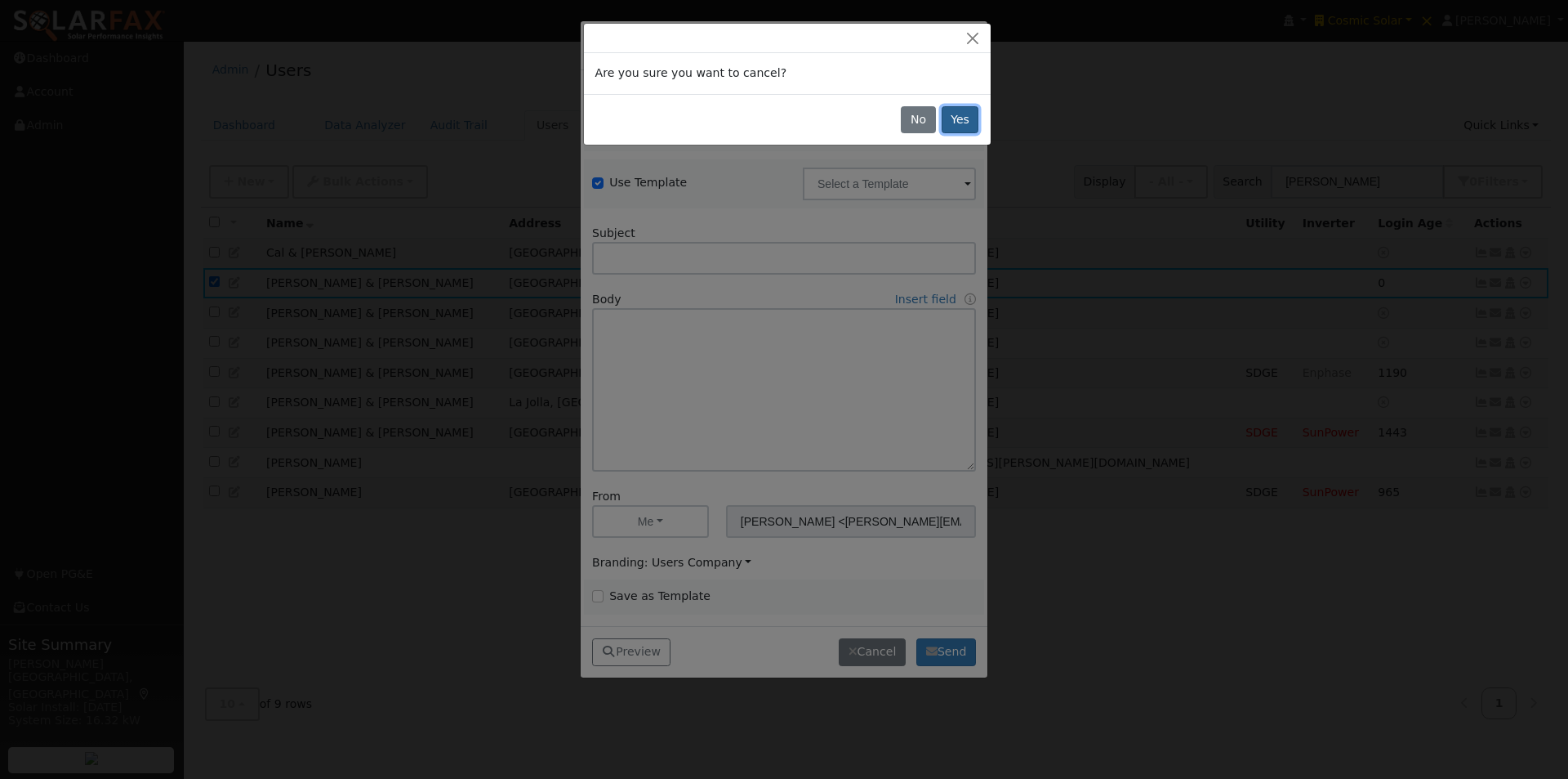
click at [967, 109] on button "Yes" at bounding box center [960, 120] width 37 height 27
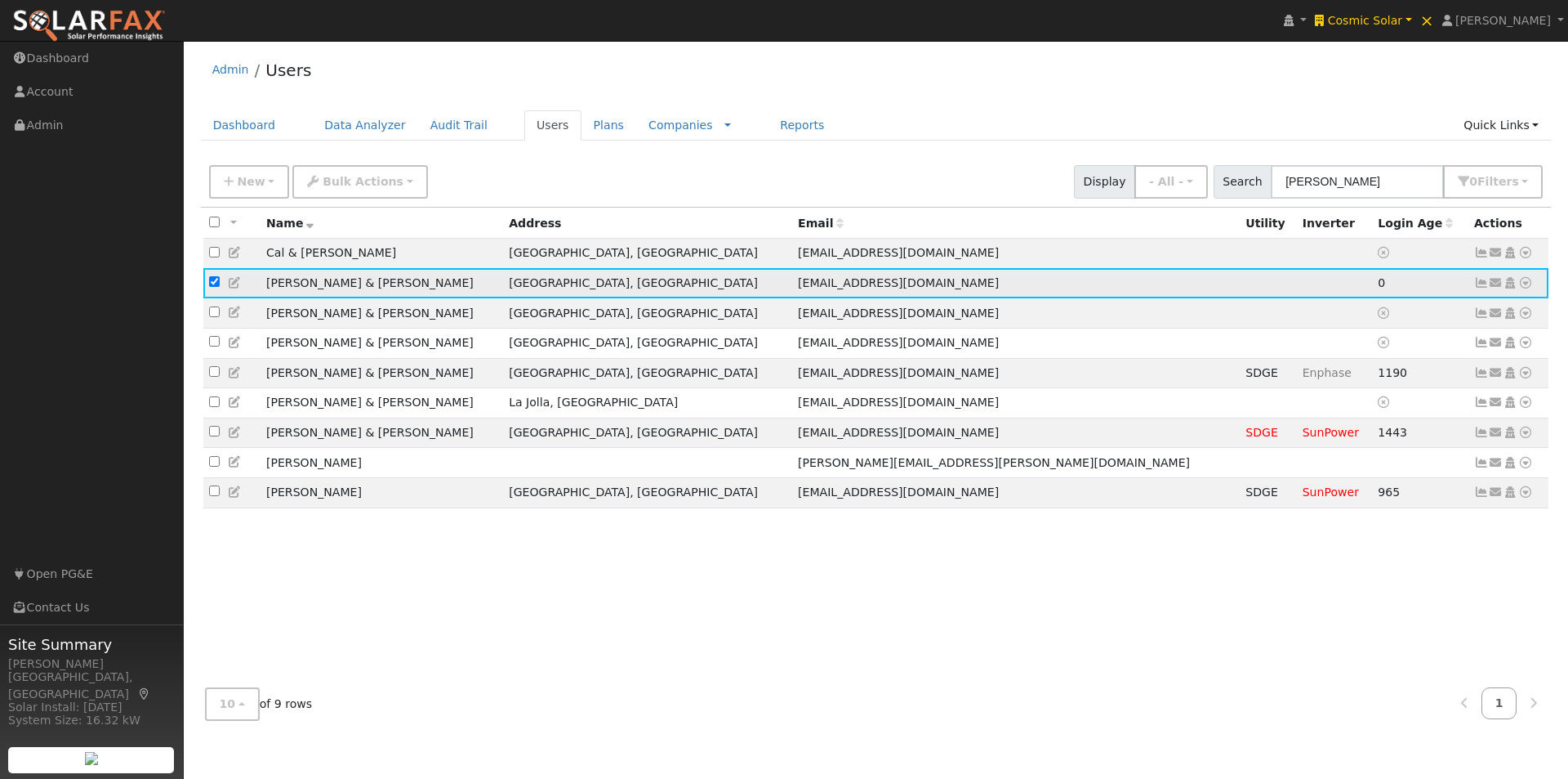
click at [213, 286] on input "checkbox" at bounding box center [214, 282] width 11 height 11
checkbox input "false"
click at [1510, 286] on icon at bounding box center [1509, 283] width 15 height 12
